Goal: Find specific page/section: Find specific page/section

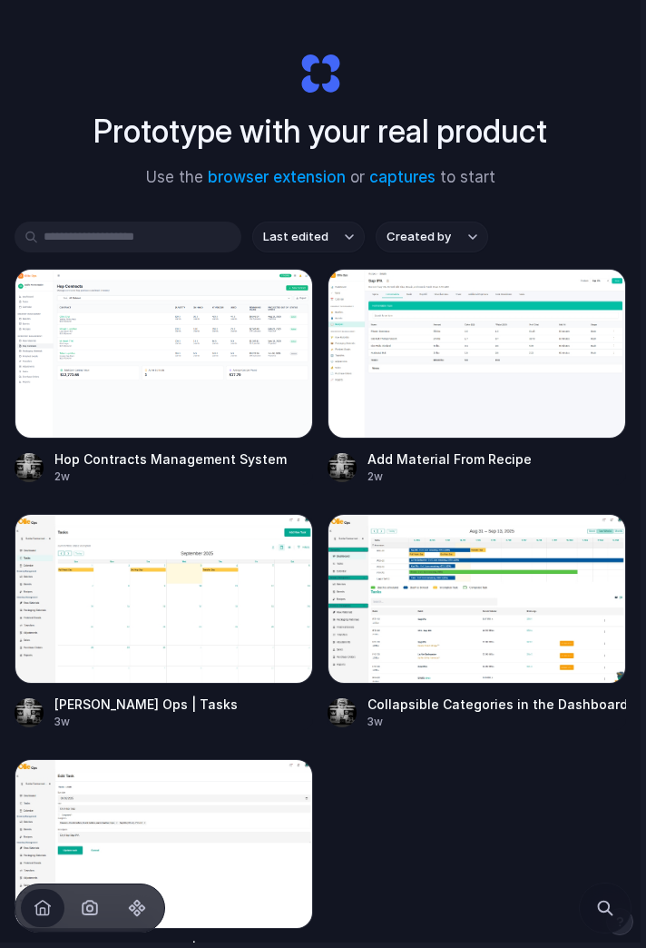
click at [86, 912] on span "button" at bounding box center [90, 908] width 22 height 22
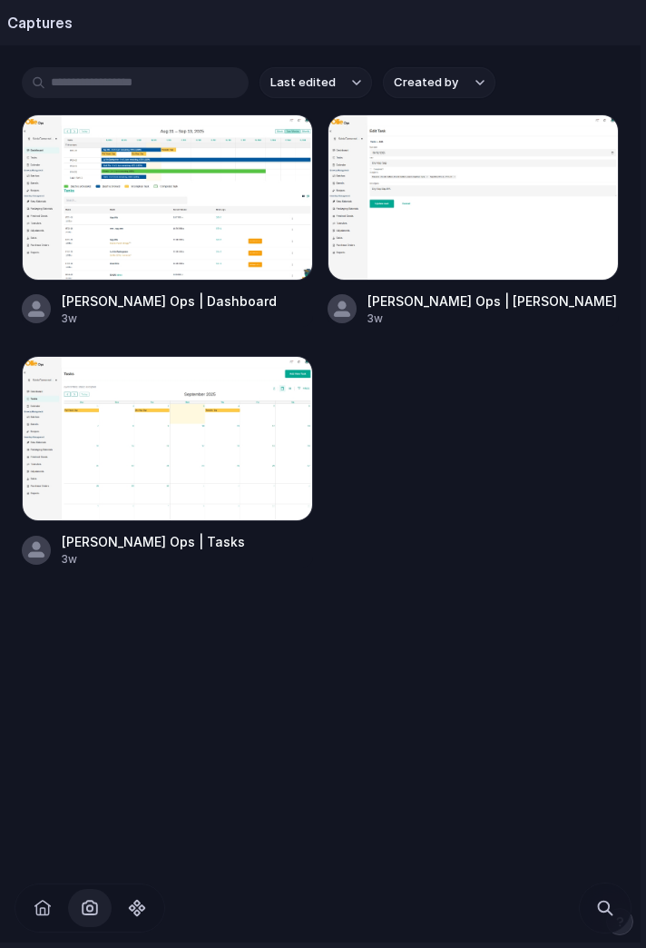
click at [142, 910] on span "button" at bounding box center [137, 908] width 22 height 22
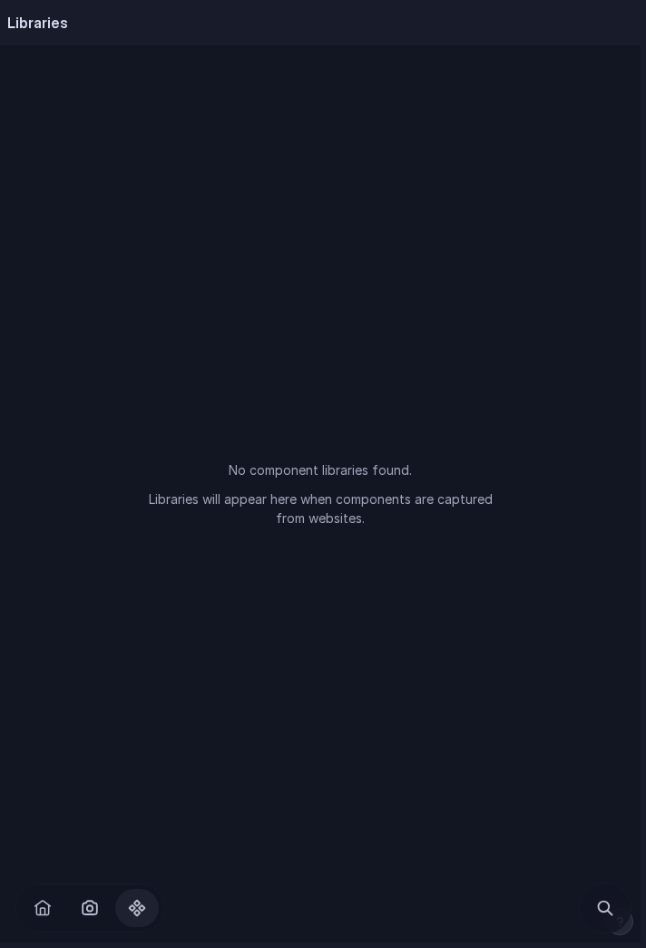
click at [45, 909] on span "button" at bounding box center [43, 908] width 22 height 22
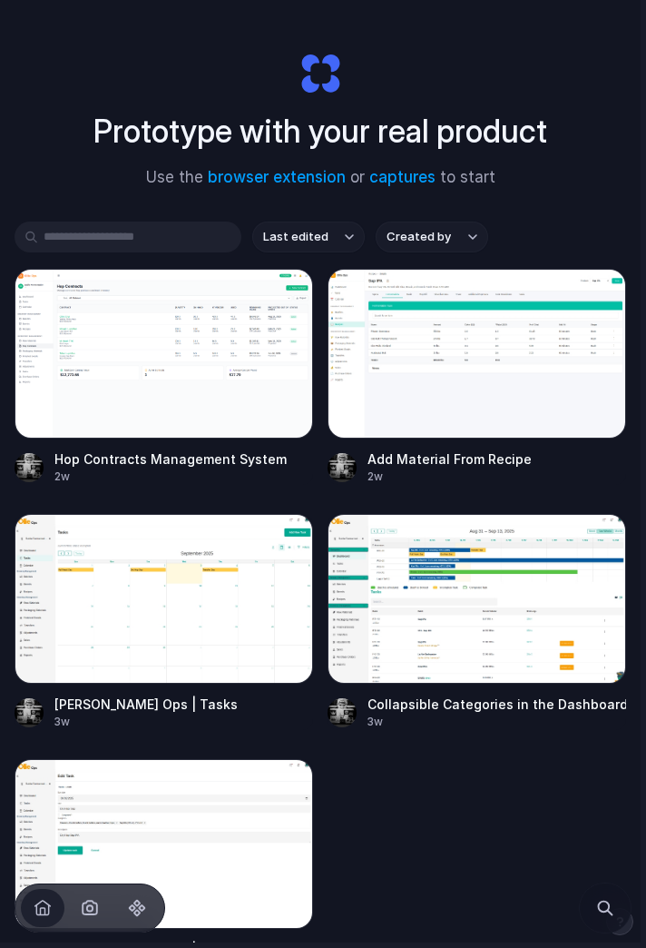
click at [32, 913] on span "button" at bounding box center [43, 908] width 22 height 22
click at [466, 245] on button "Created by" at bounding box center [432, 237] width 113 height 31
click at [561, 215] on div "Prototype with your real product Use the browser extension or captures to start…" at bounding box center [320, 488] width 641 height 977
click at [88, 906] on span "button" at bounding box center [90, 908] width 22 height 22
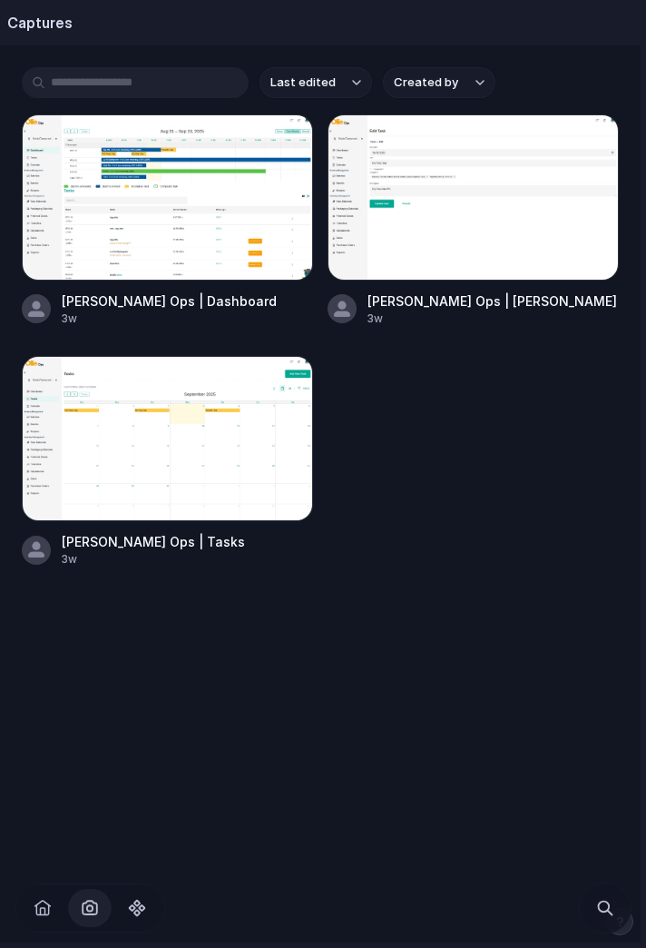
click at [44, 908] on span "button" at bounding box center [43, 908] width 22 height 22
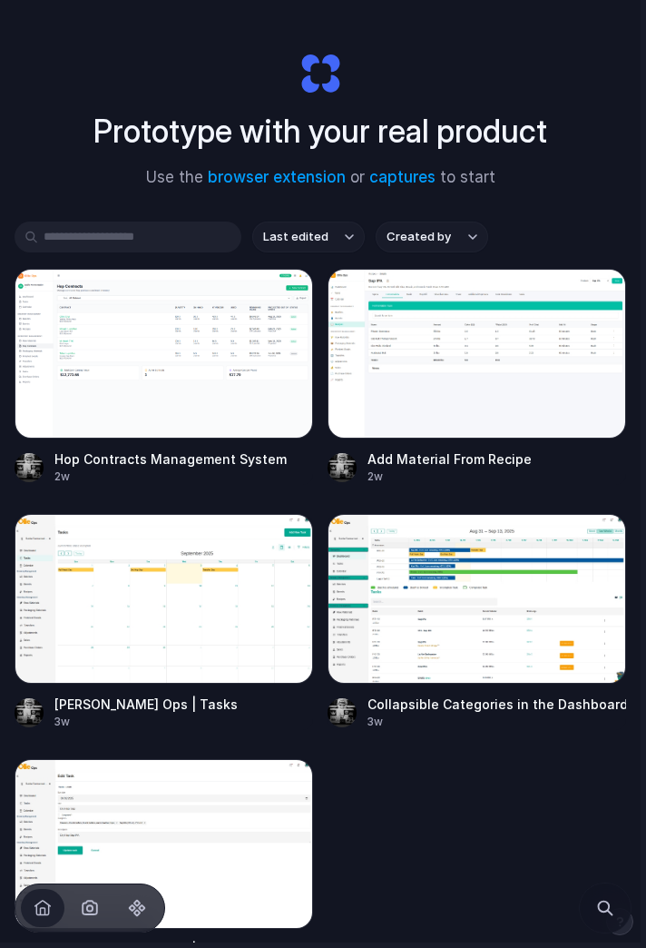
click at [615, 923] on button "Search" at bounding box center [606, 908] width 44 height 44
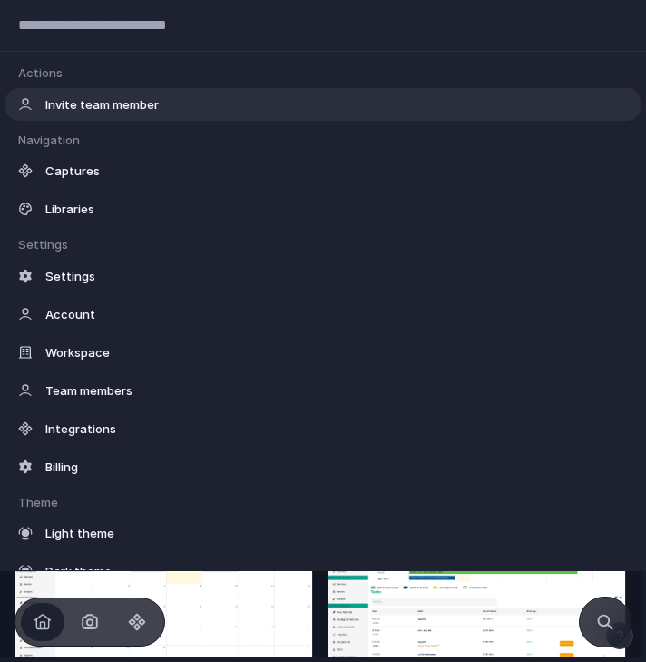
click at [31, 210] on div "Suggestions" at bounding box center [25, 209] width 18 height 18
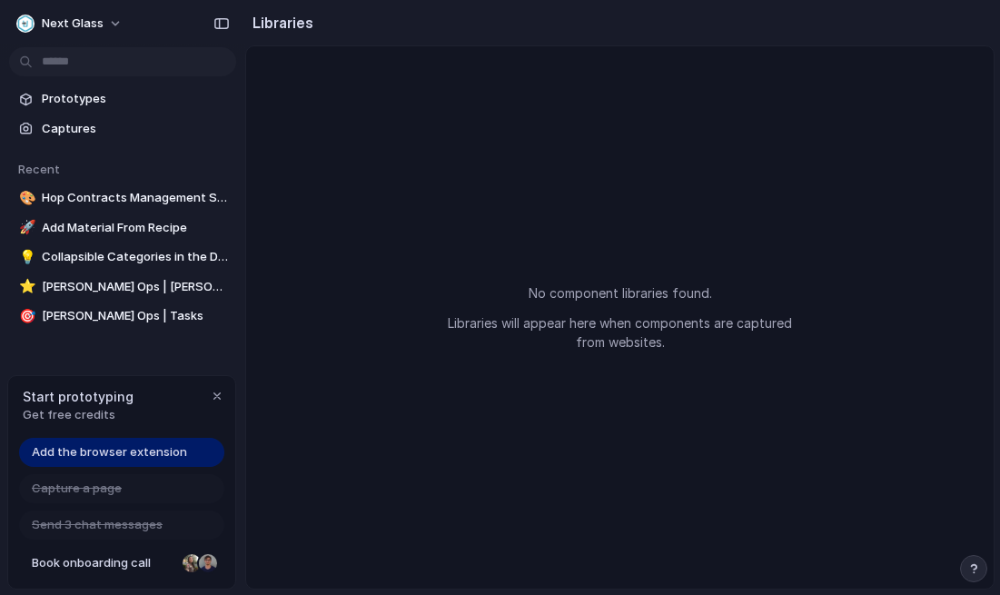
click at [646, 561] on button "button" at bounding box center [973, 568] width 27 height 27
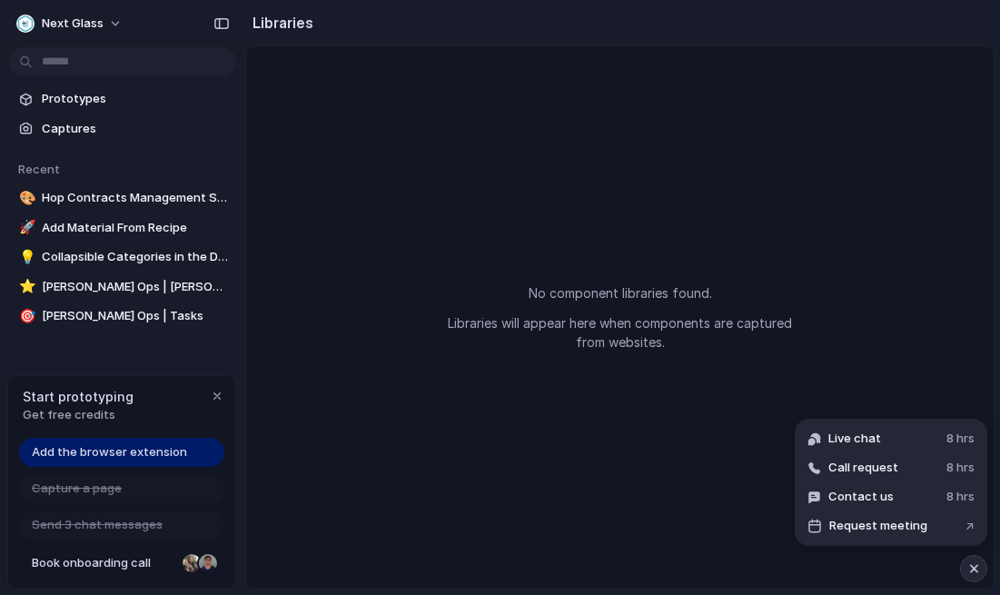
click at [646, 575] on div "button" at bounding box center [973, 569] width 15 height 22
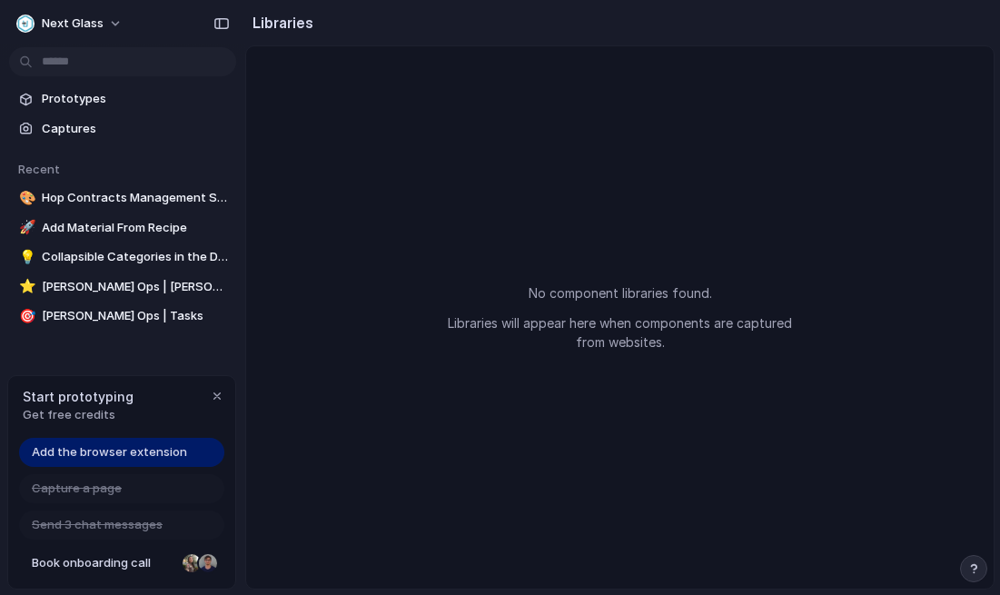
click at [222, 14] on button "button" at bounding box center [221, 23] width 29 height 29
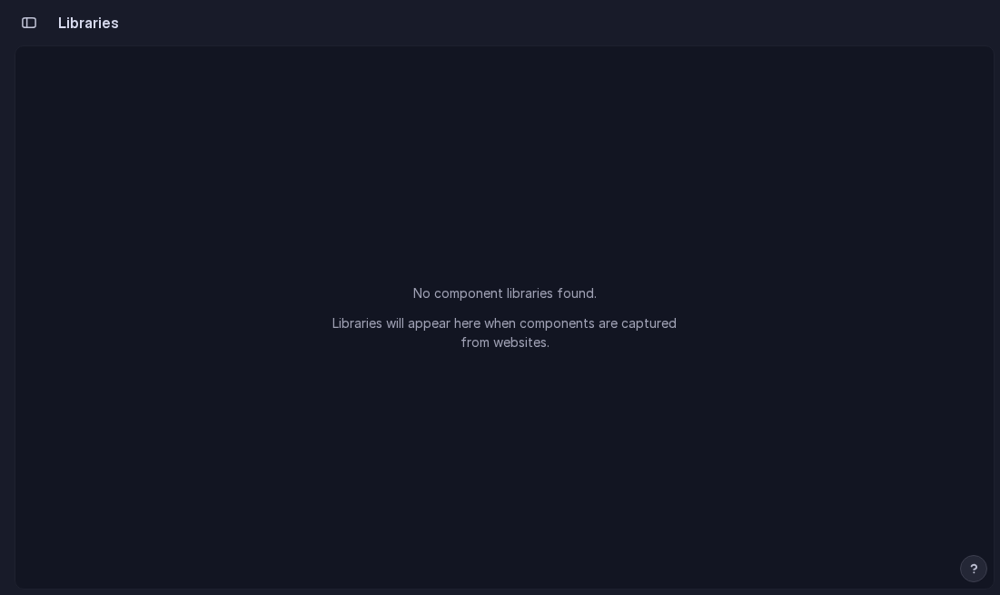
click at [40, 32] on button "button" at bounding box center [29, 22] width 29 height 29
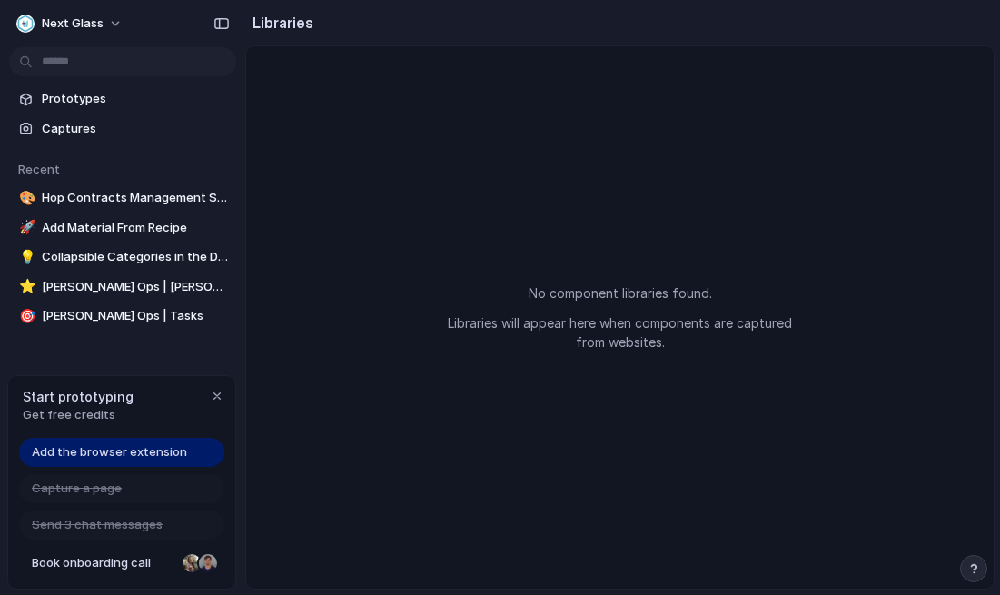
click at [66, 32] on div "Next Glass" at bounding box center [59, 24] width 87 height 18
click at [646, 106] on div "No component libraries found. Libraries will appear here when components are ca…" at bounding box center [619, 317] width 747 height 542
click at [47, 96] on span "Prototypes" at bounding box center [135, 99] width 187 height 18
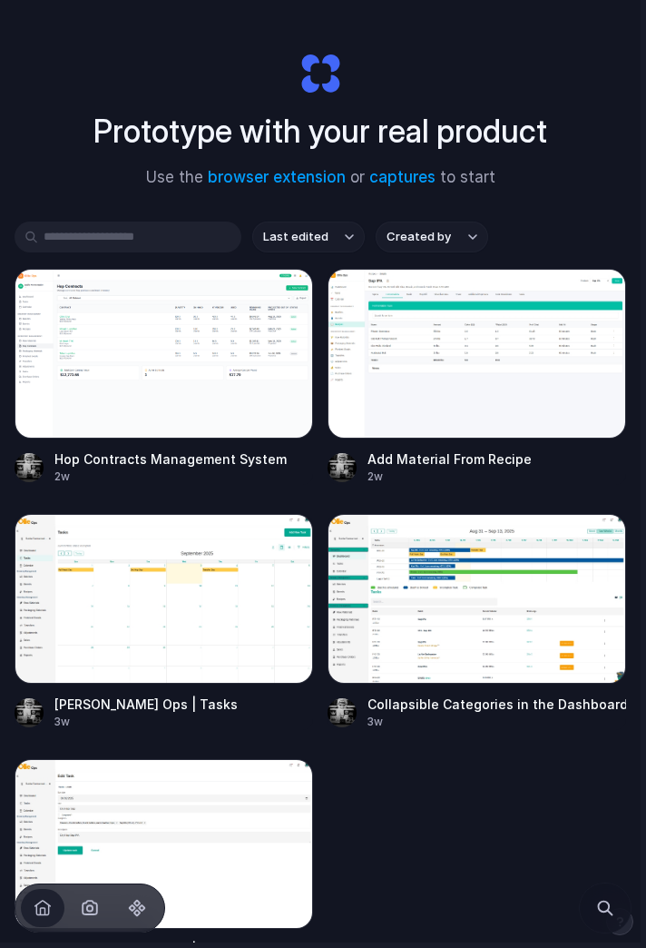
click at [609, 903] on span "Search" at bounding box center [606, 908] width 22 height 22
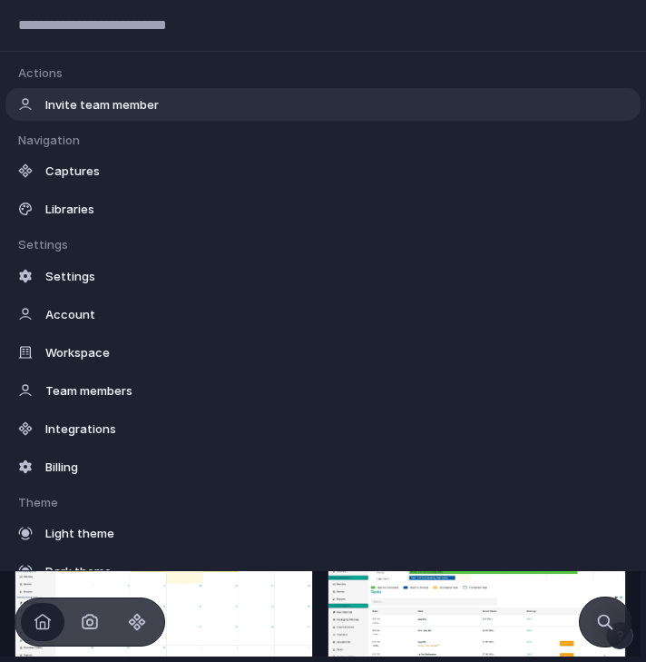
click at [42, 356] on div "Workspace" at bounding box center [323, 352] width 636 height 33
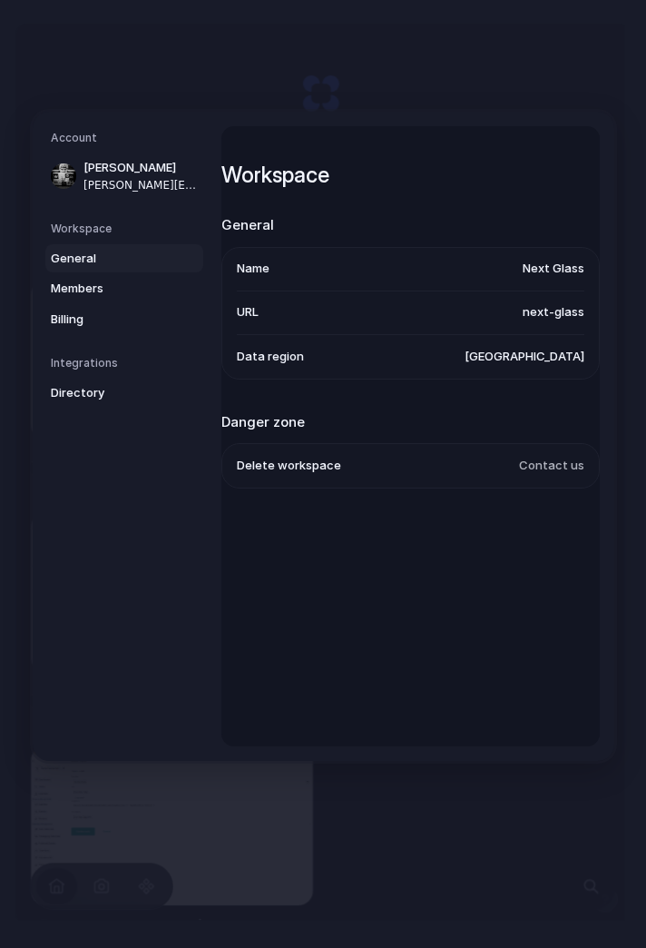
click at [61, 285] on span "Members" at bounding box center [109, 289] width 116 height 18
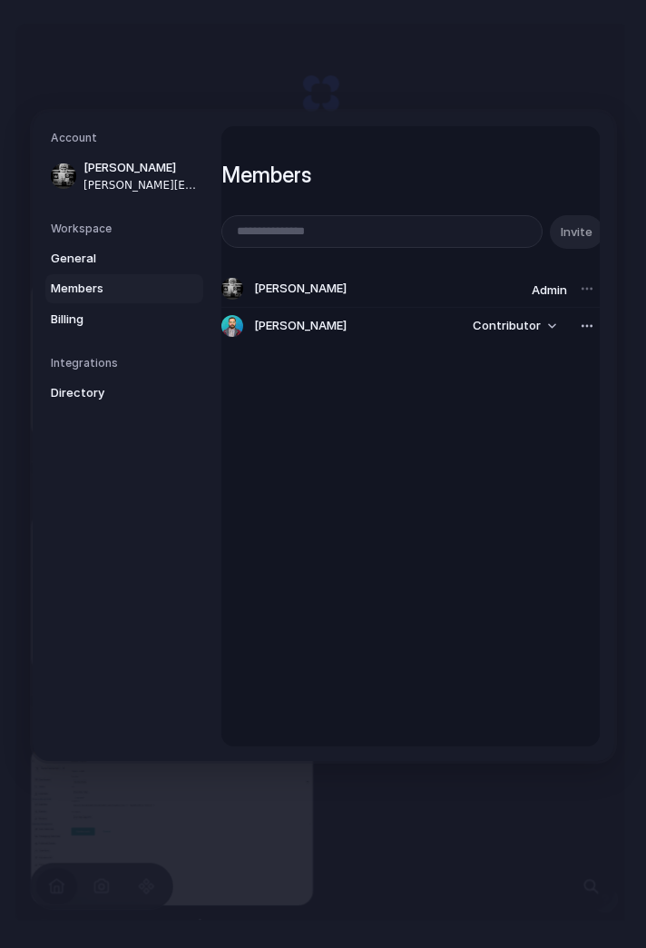
click at [63, 318] on span "Billing" at bounding box center [109, 319] width 116 height 18
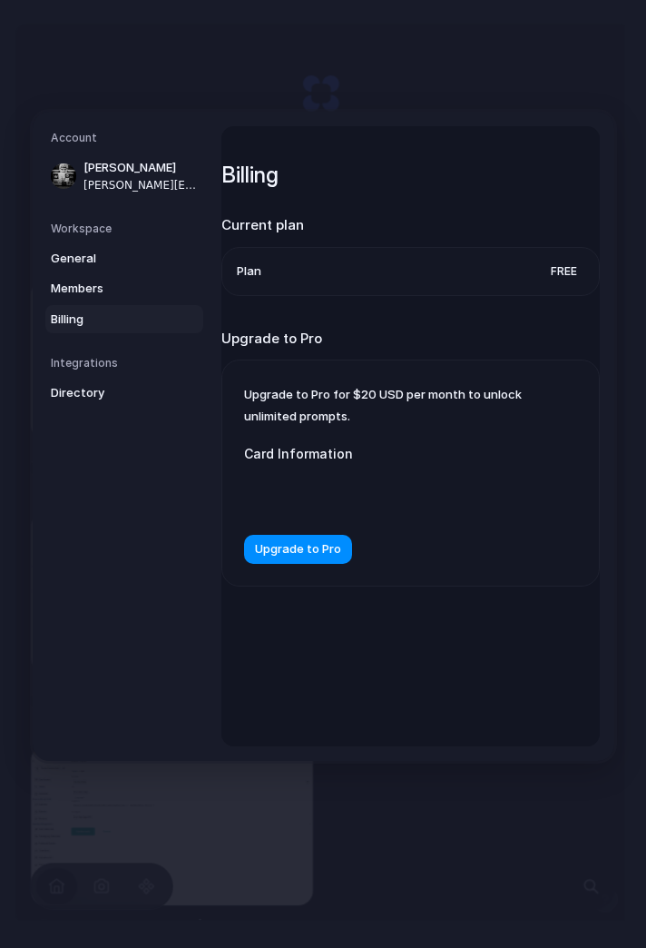
click at [66, 386] on span "Directory" at bounding box center [109, 393] width 116 height 18
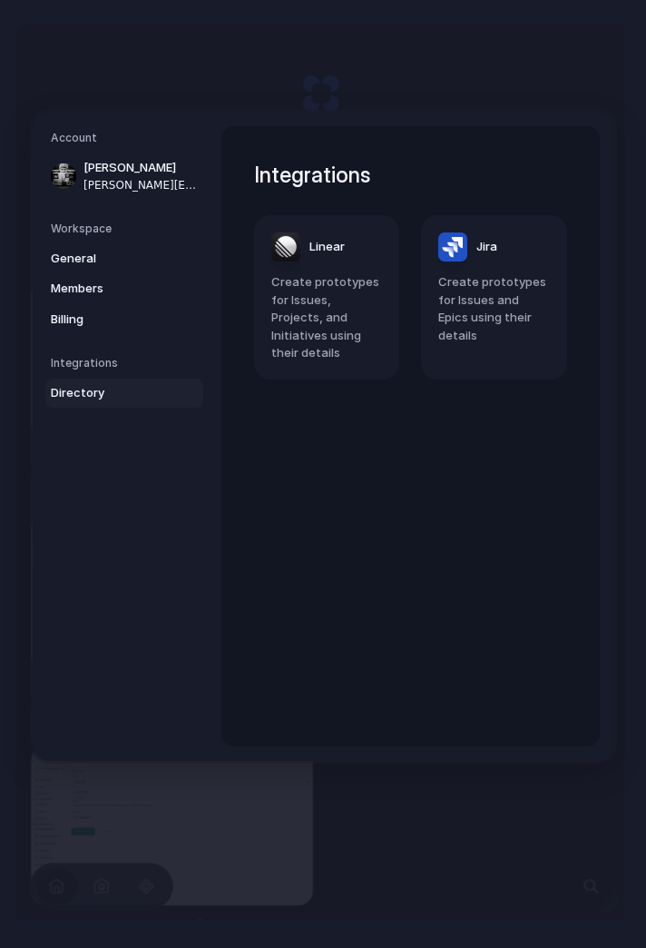
click at [56, 319] on span "Billing" at bounding box center [109, 319] width 116 height 18
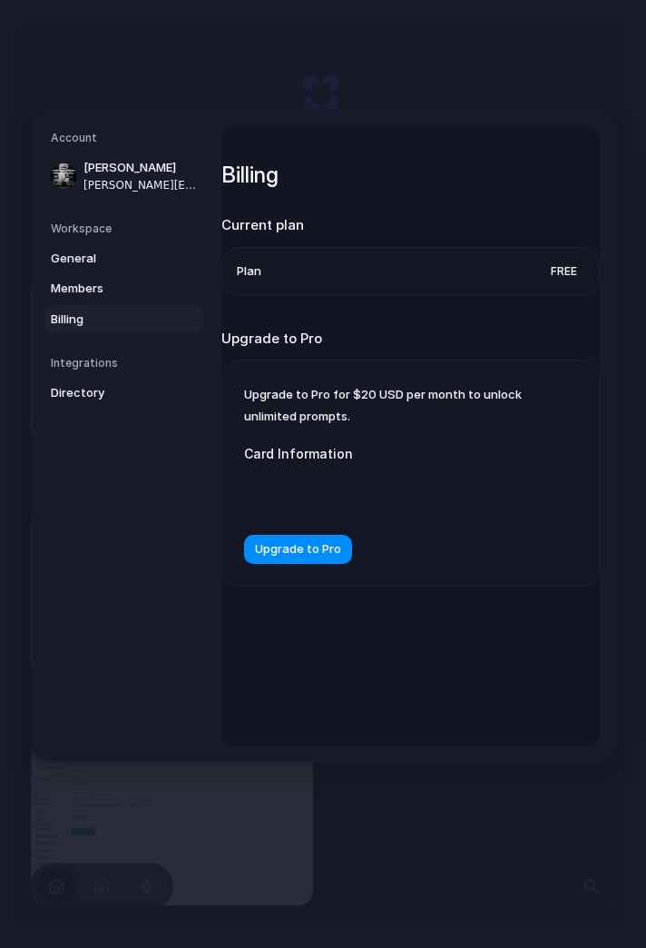
click at [58, 264] on span "General" at bounding box center [109, 258] width 116 height 18
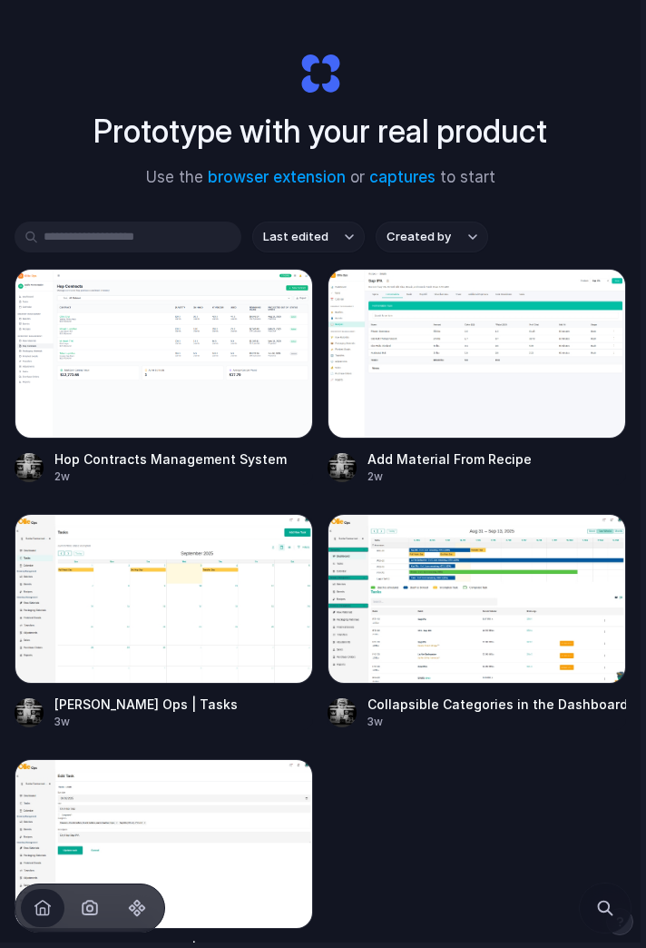
click at [130, 359] on div at bounding box center [164, 354] width 299 height 170
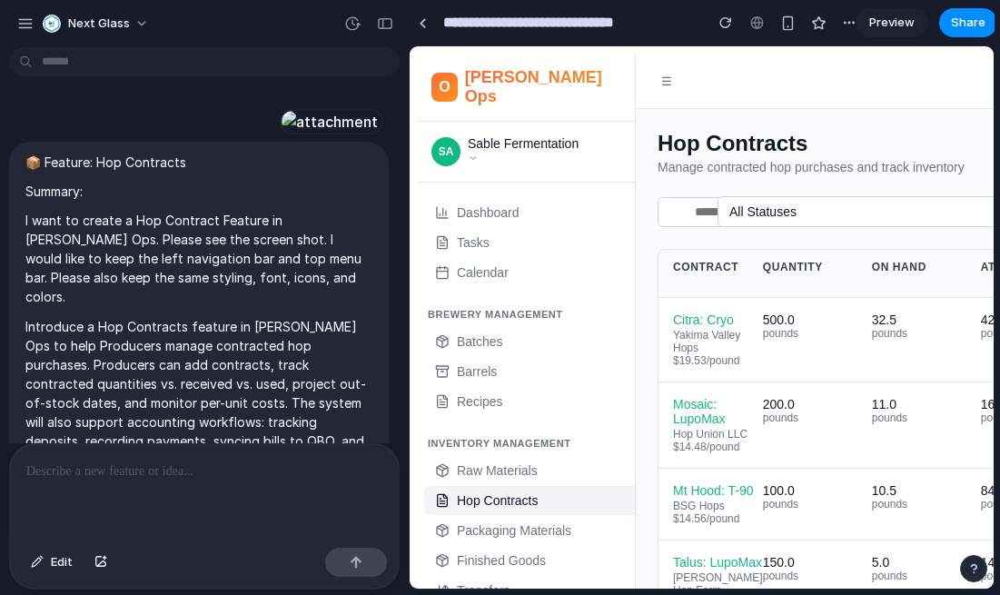
scroll to position [3200, 0]
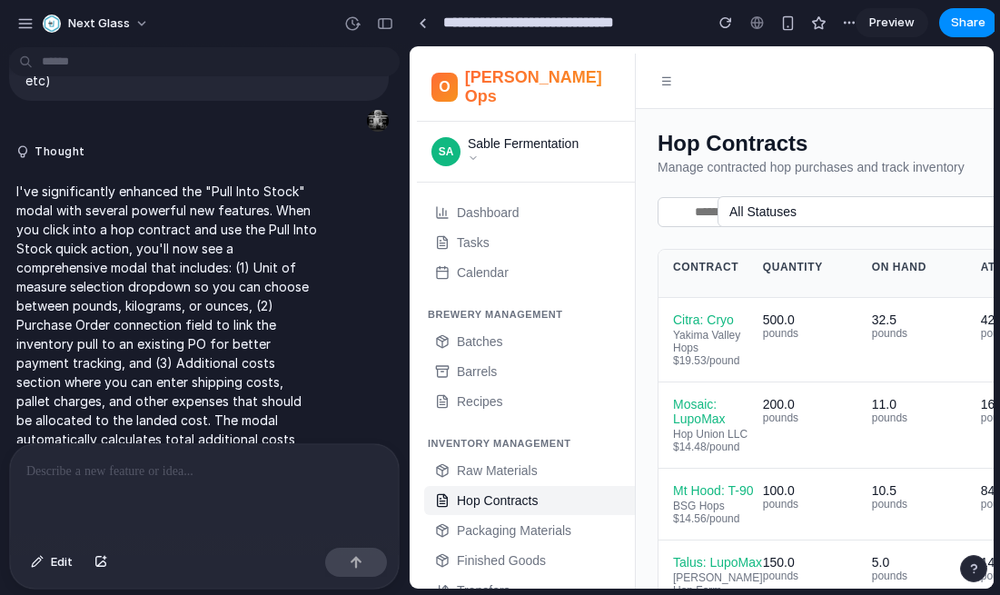
click at [376, 16] on button "button" at bounding box center [384, 23] width 29 height 29
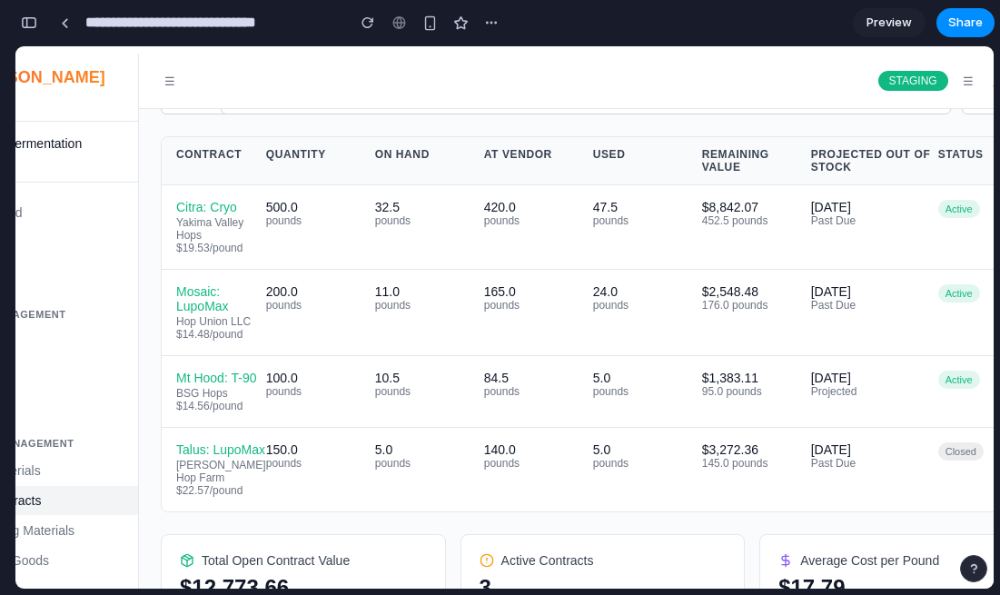
scroll to position [0, 103]
click at [202, 214] on div "Citra: Cryo" at bounding box center [221, 207] width 90 height 15
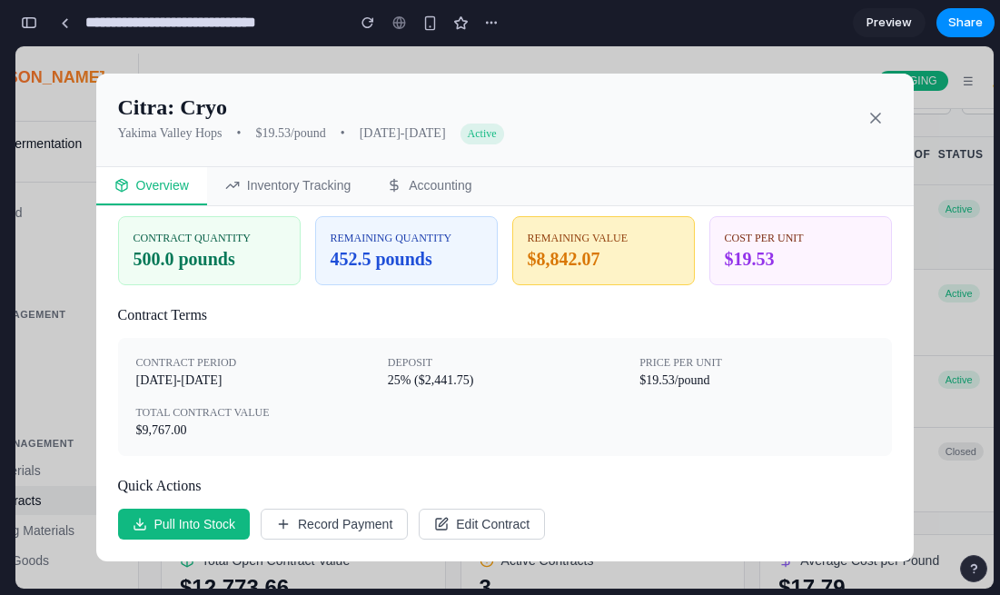
scroll to position [27, 0]
click at [646, 118] on button at bounding box center [875, 119] width 33 height 35
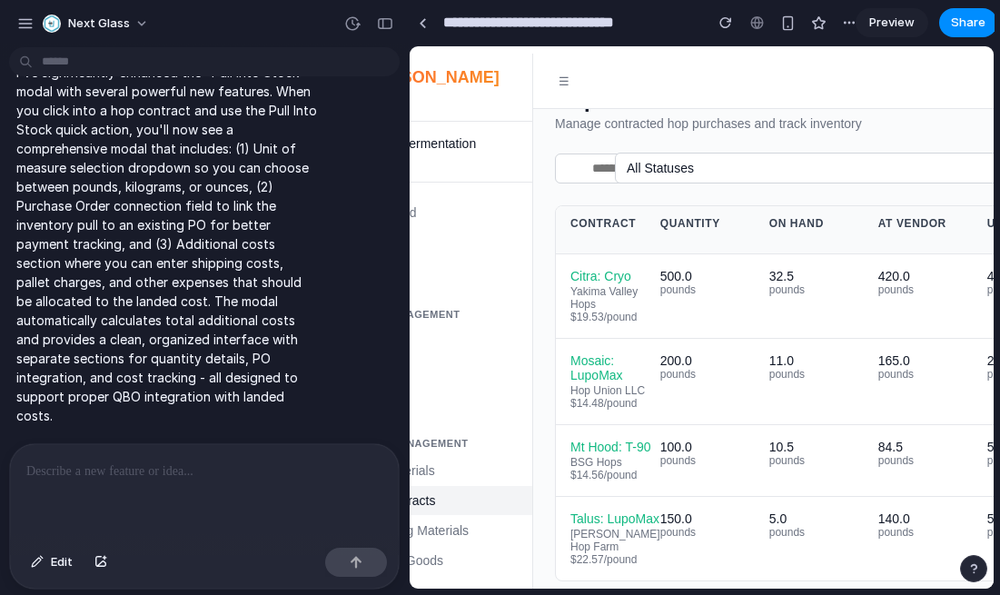
scroll to position [0, 0]
click at [386, 15] on button "button" at bounding box center [384, 23] width 29 height 29
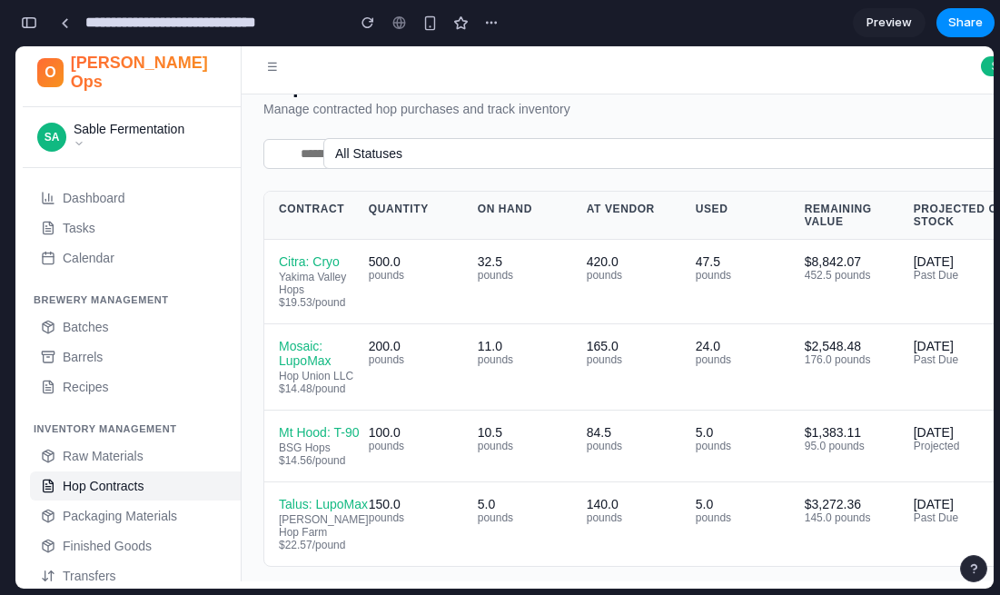
scroll to position [15, 0]
